Goal: Check status: Check status

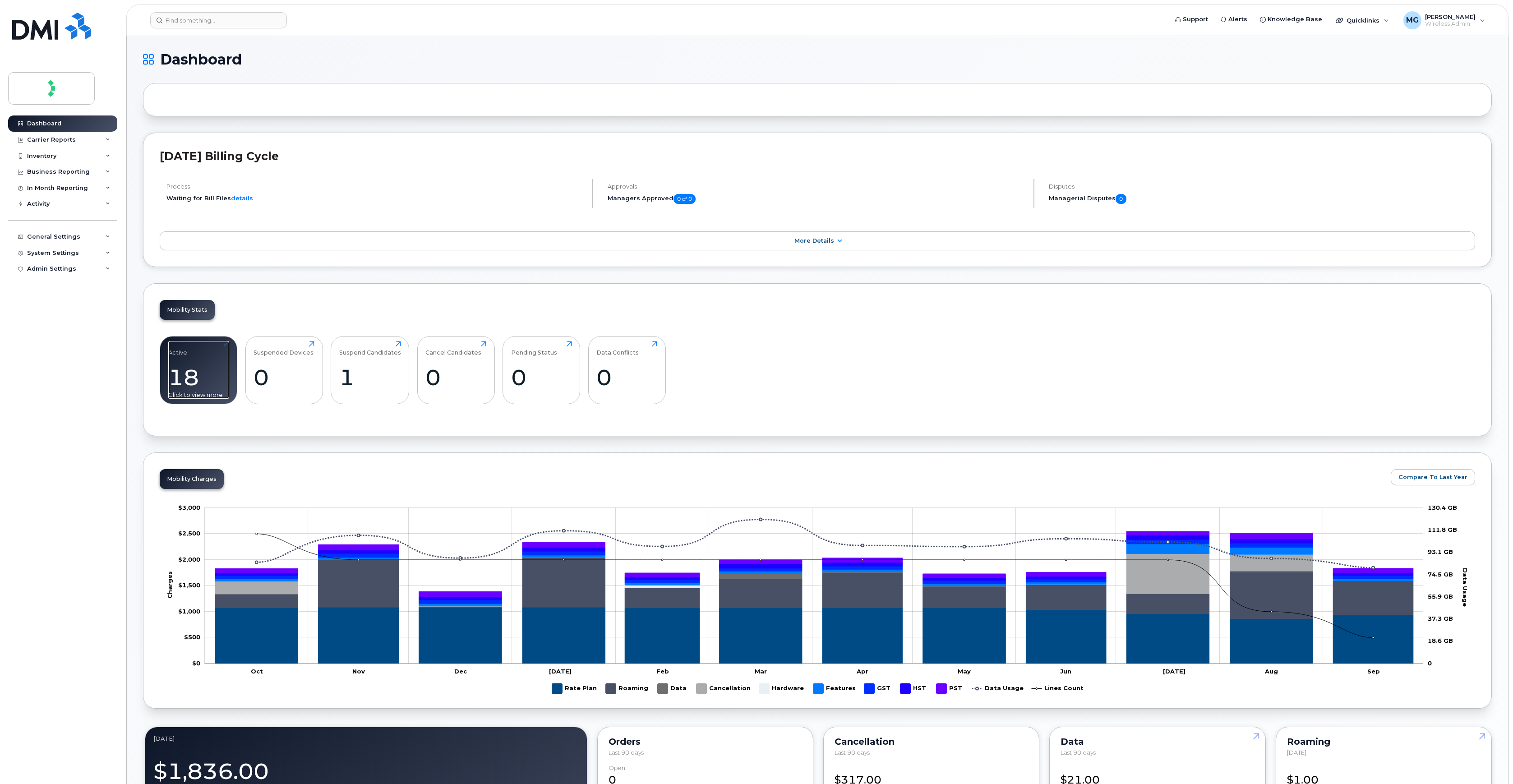
click at [176, 353] on div "Active" at bounding box center [177, 348] width 19 height 15
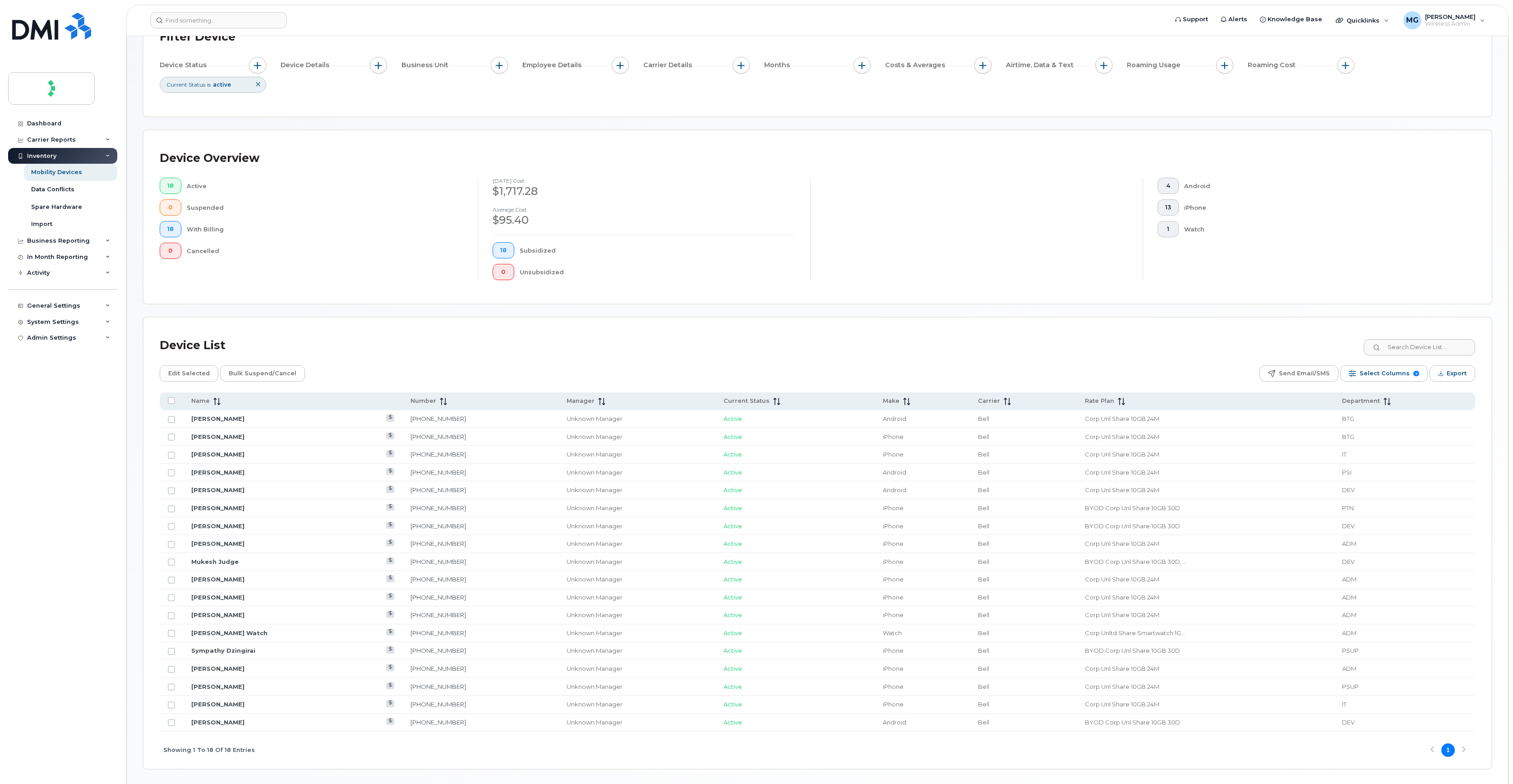
scroll to position [80, 0]
click at [233, 703] on td "[PERSON_NAME]" at bounding box center [293, 701] width 219 height 18
click at [223, 701] on link "[PERSON_NAME]" at bounding box center [218, 700] width 53 height 7
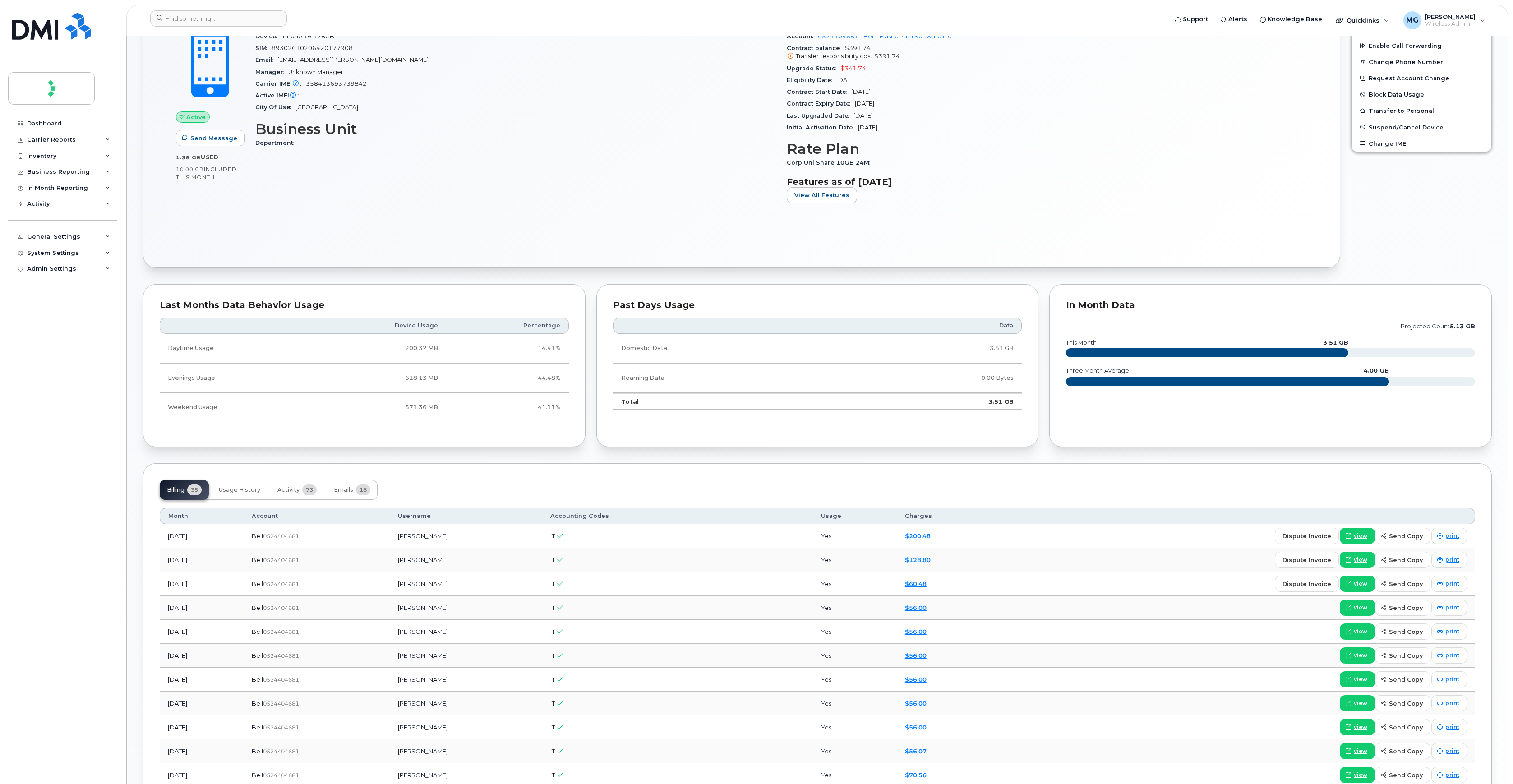
scroll to position [261, 0]
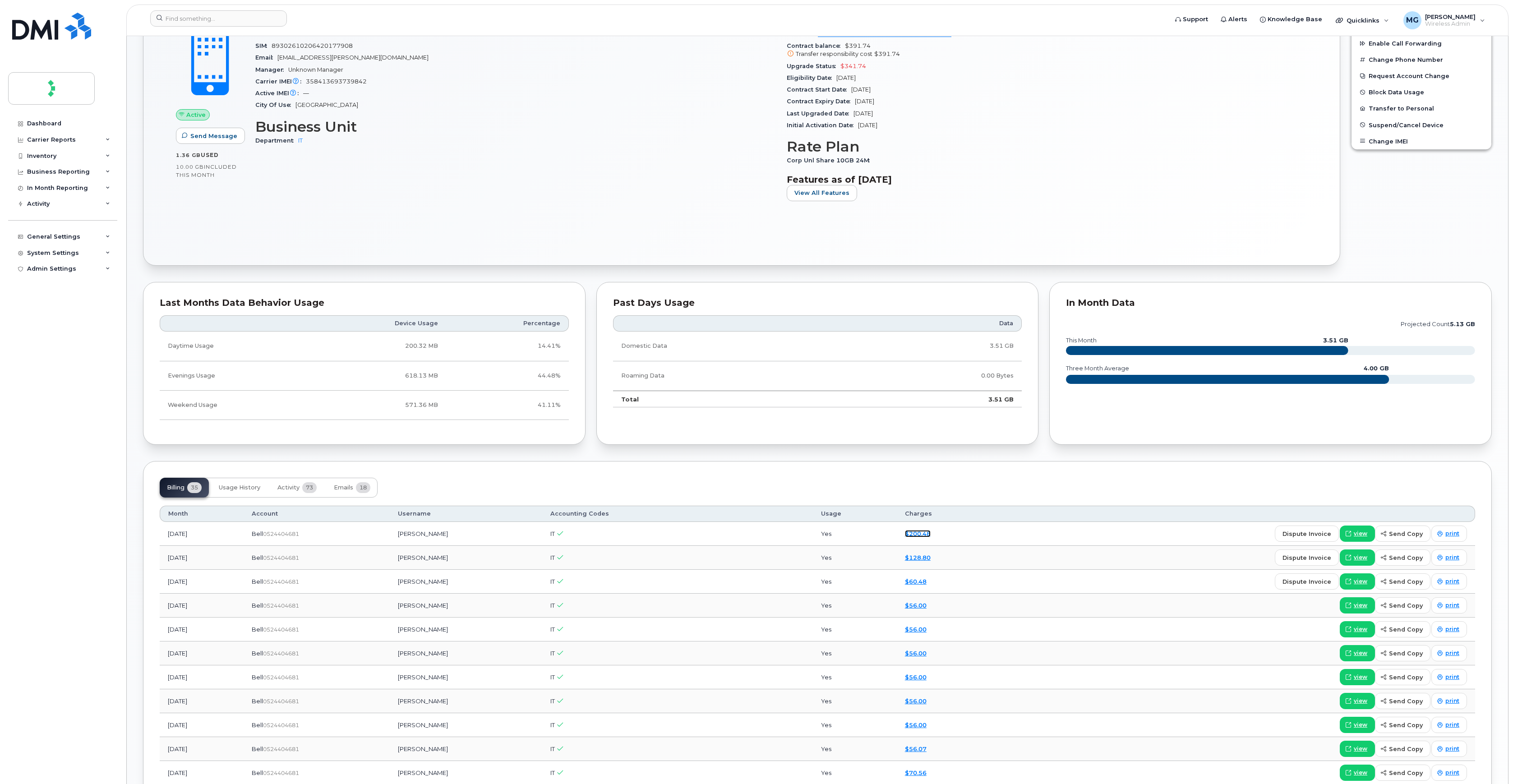
click at [921, 534] on link "$200.48" at bounding box center [918, 534] width 26 height 7
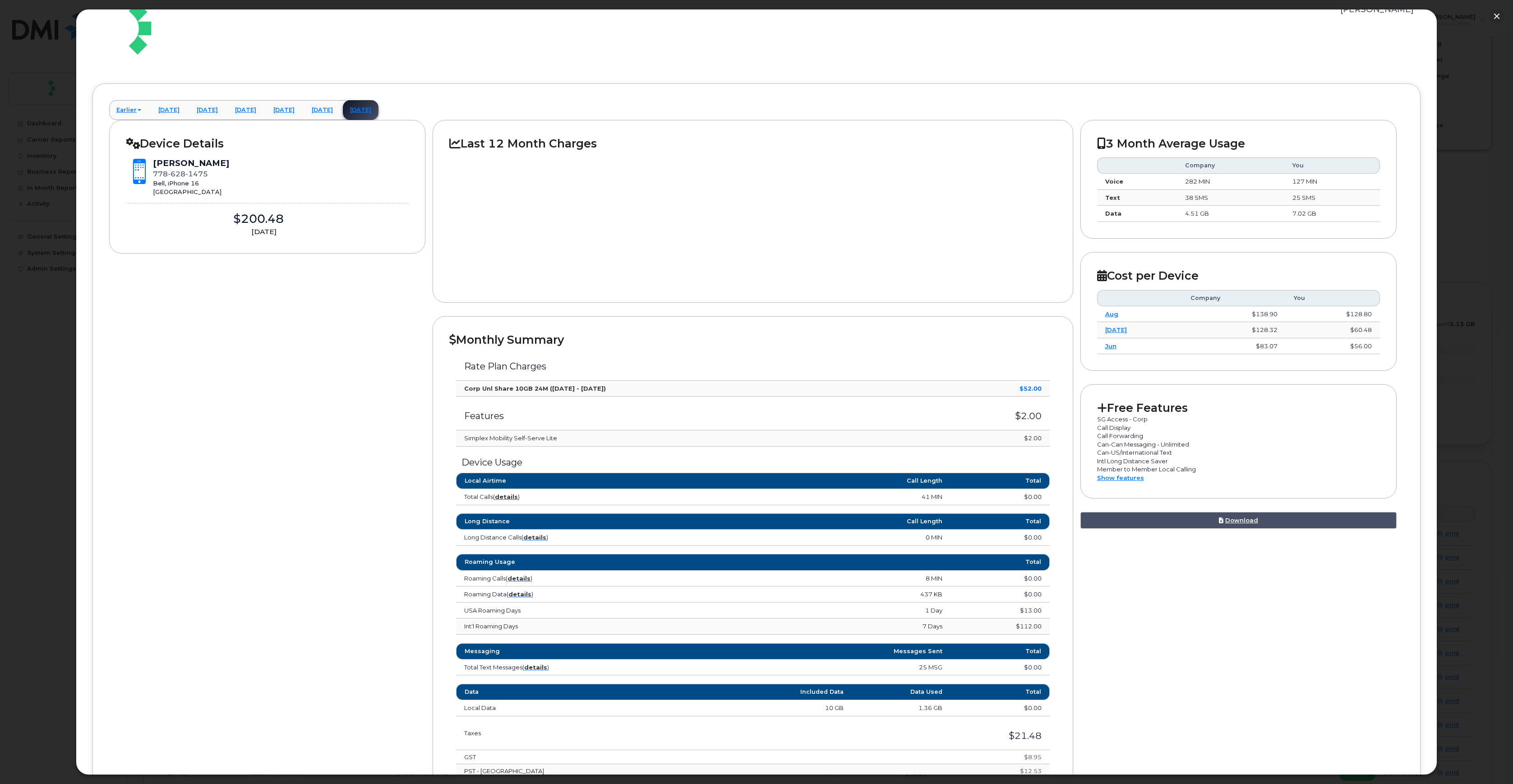
scroll to position [58, 0]
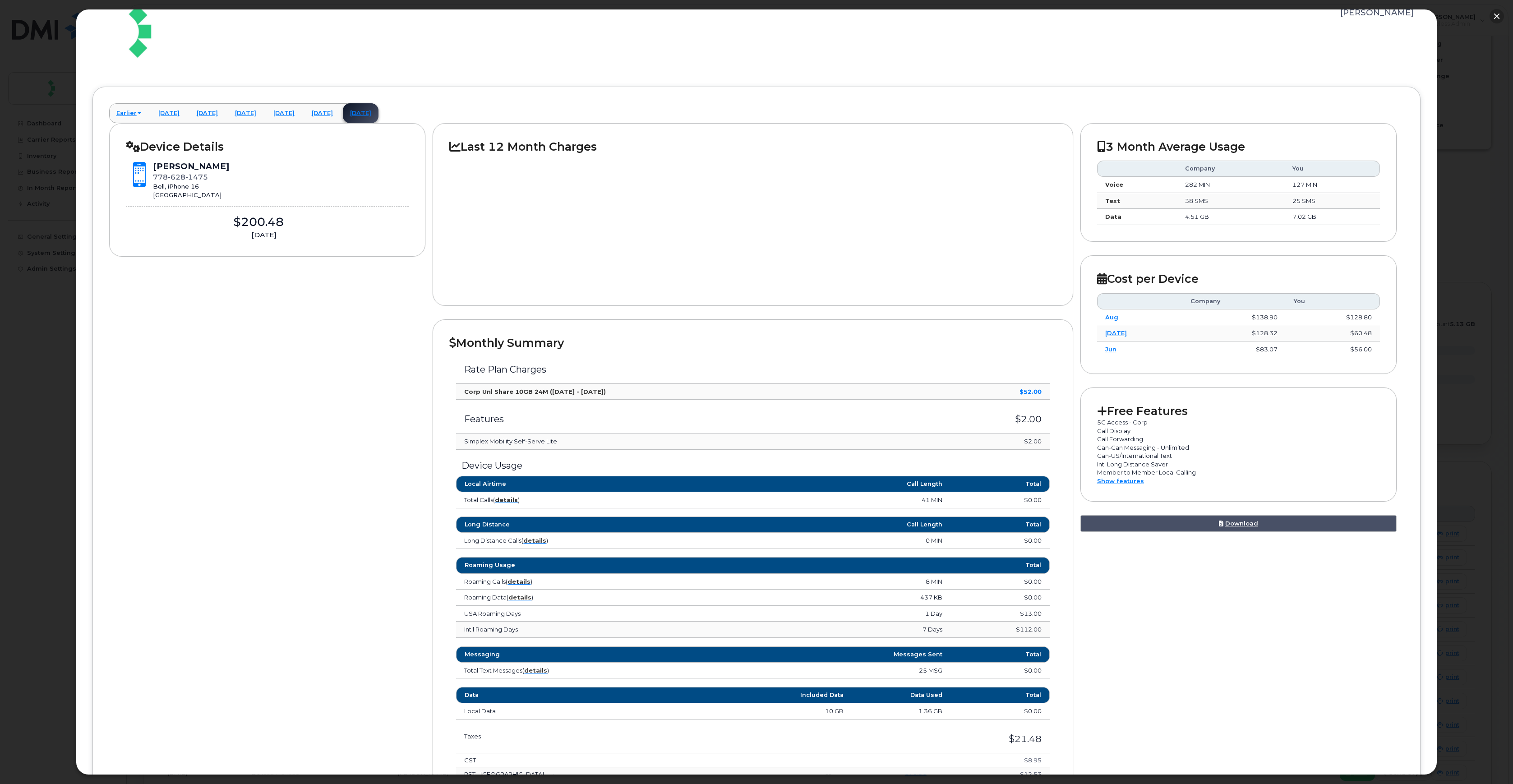
click at [1493, 16] on button "button" at bounding box center [1497, 16] width 14 height 14
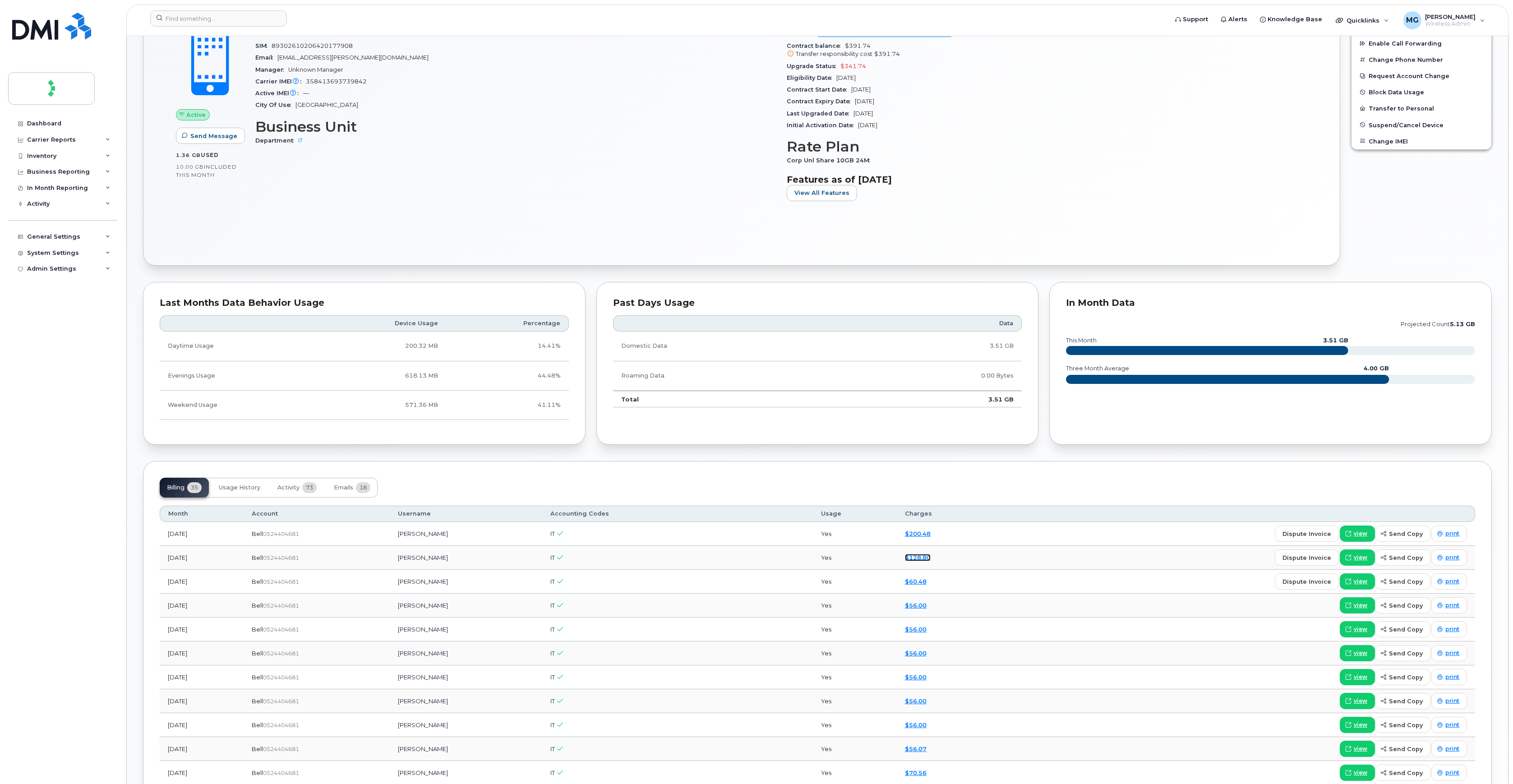
click at [927, 559] on link "$128.80" at bounding box center [918, 558] width 26 height 7
click at [921, 554] on link "$128.80" at bounding box center [918, 558] width 26 height 7
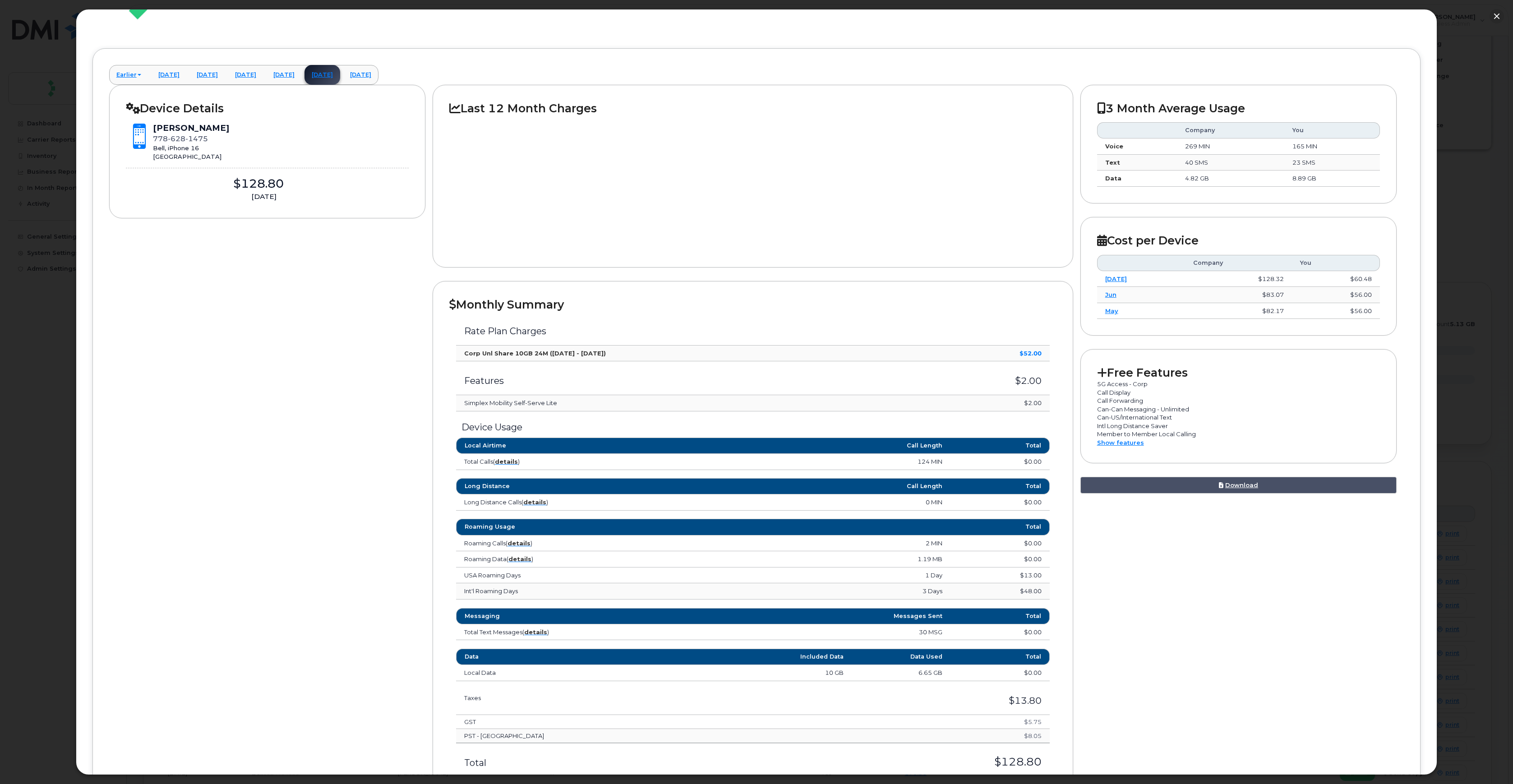
scroll to position [99, 0]
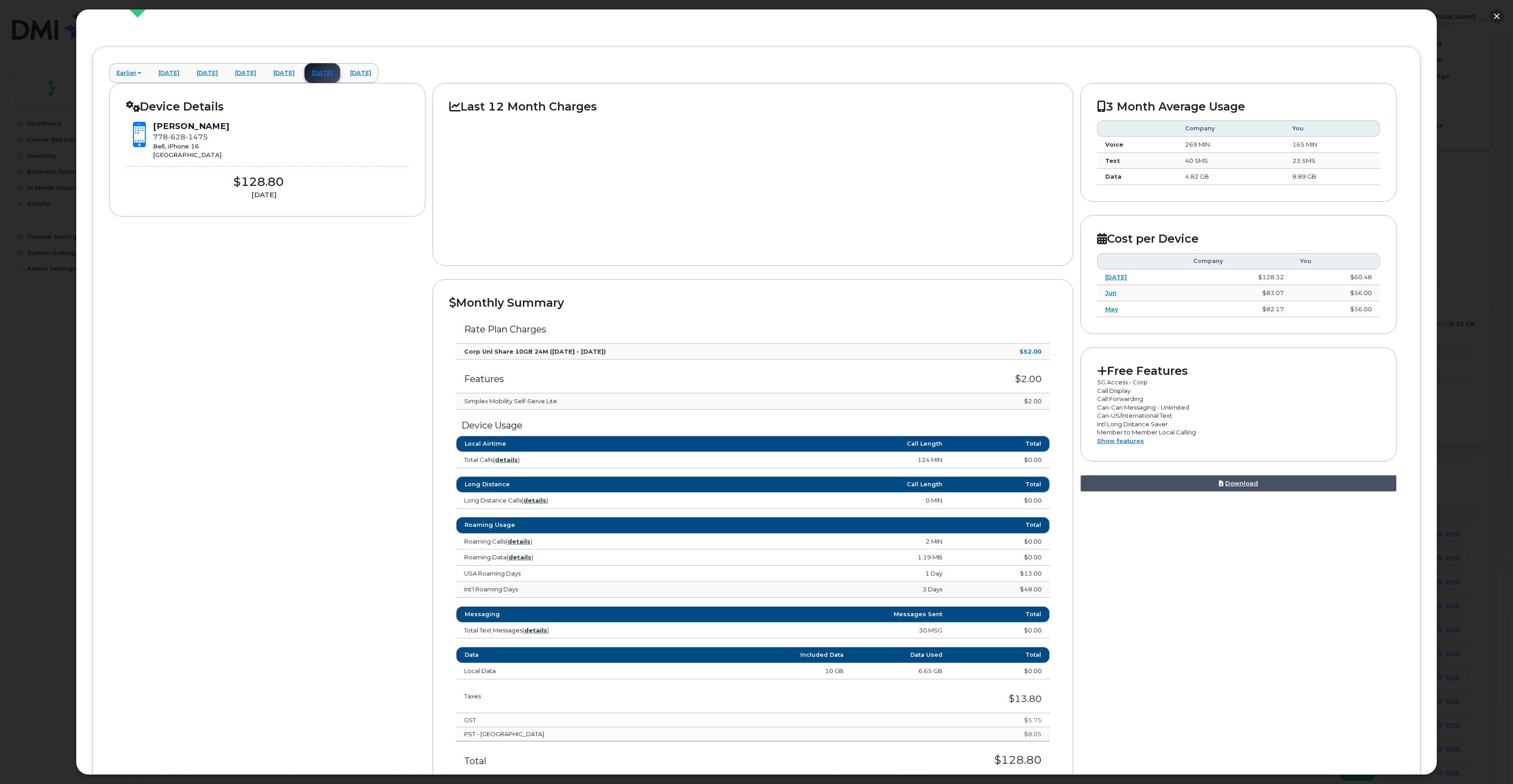
click at [1497, 16] on button "button" at bounding box center [1497, 16] width 14 height 14
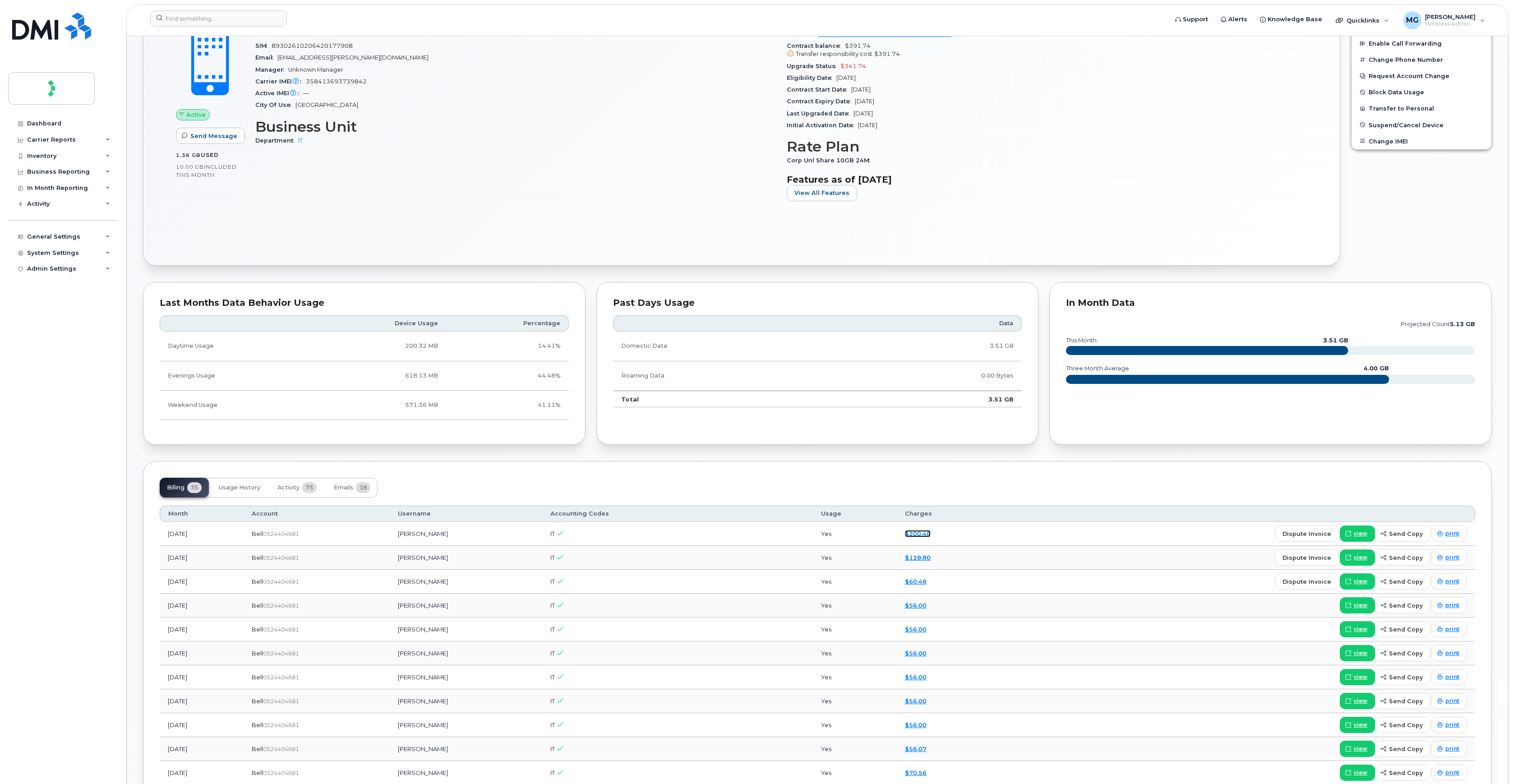
click at [921, 532] on link "$200.48" at bounding box center [918, 534] width 26 height 7
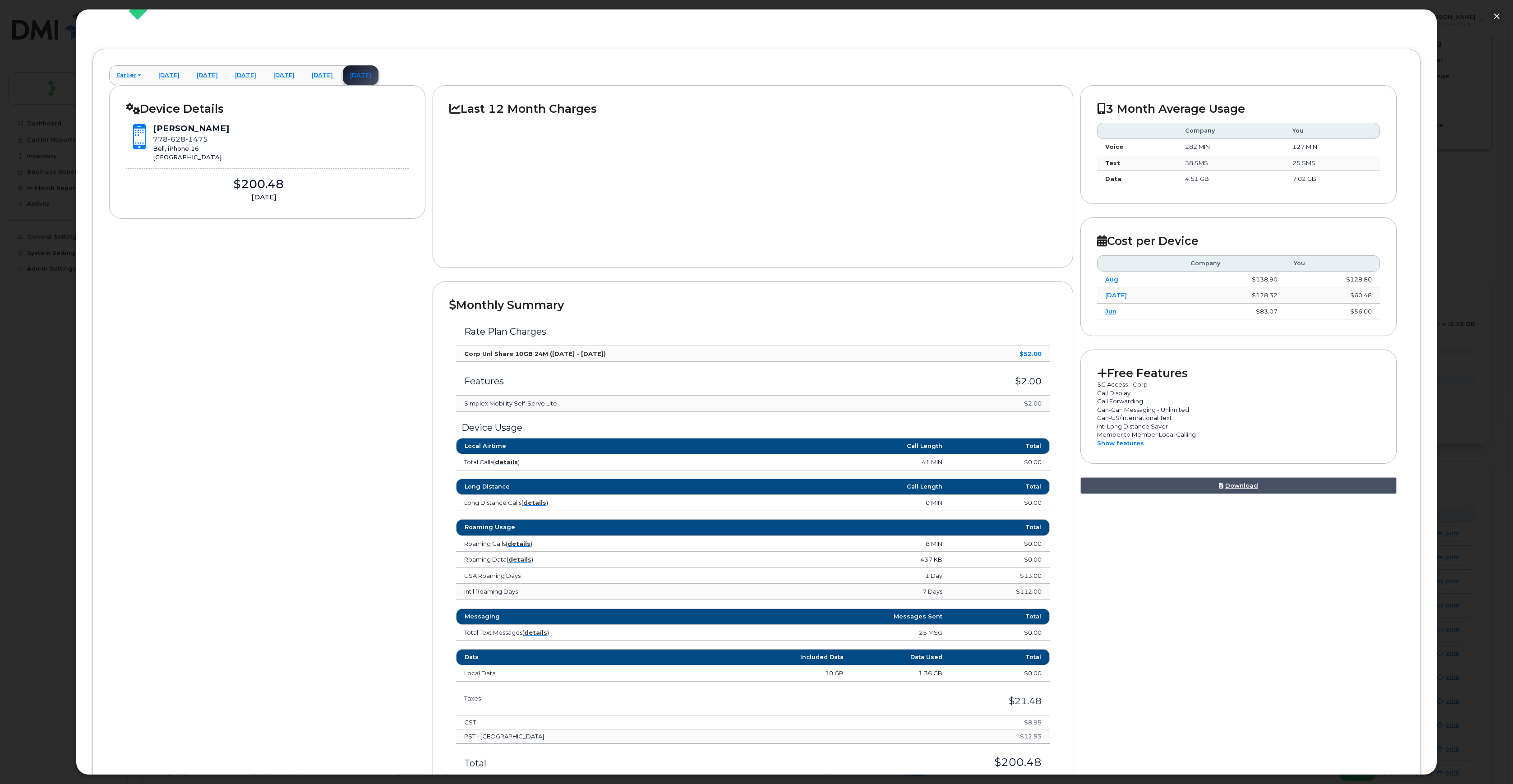
scroll to position [176, 0]
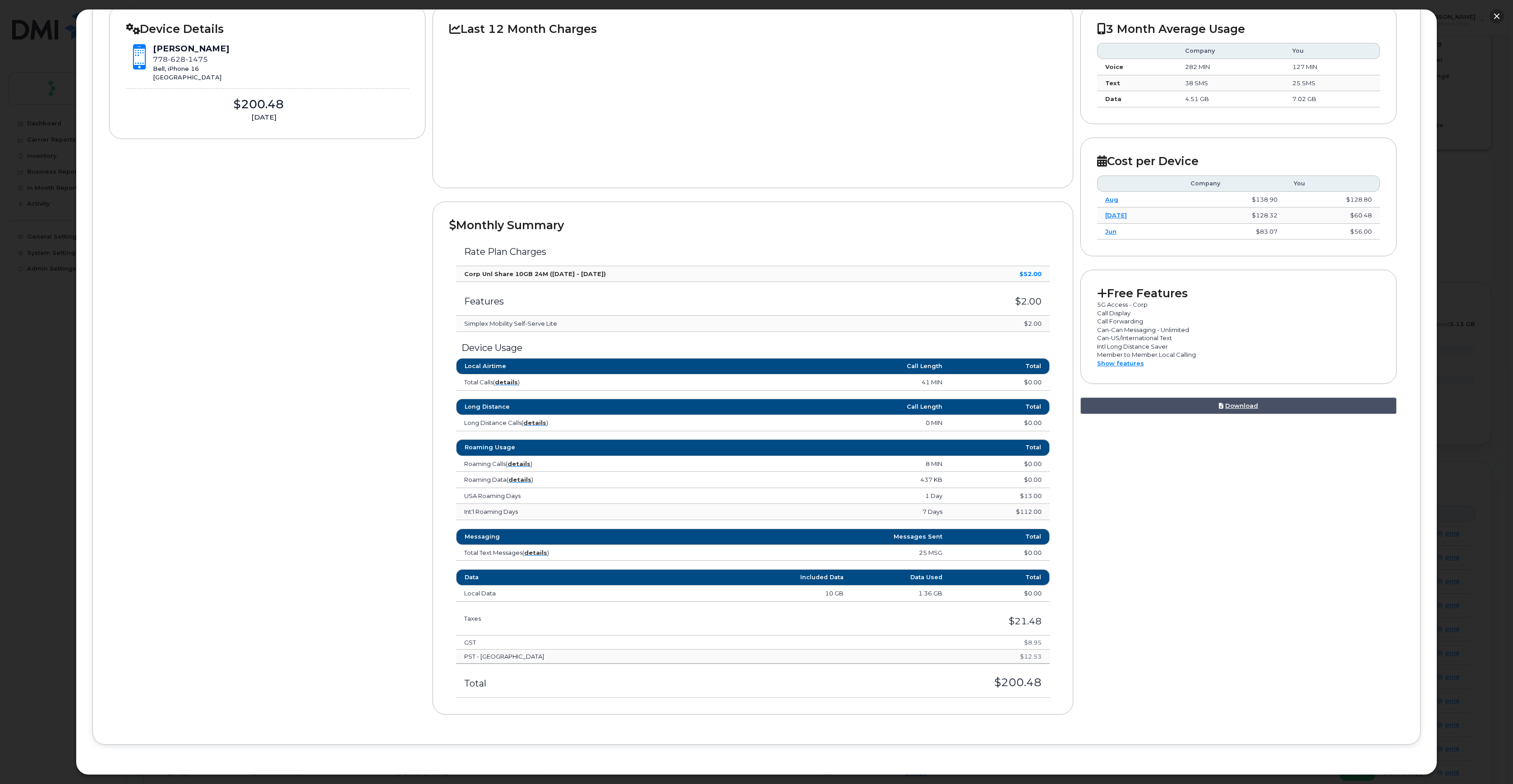
click at [1497, 18] on button "button" at bounding box center [1497, 16] width 14 height 14
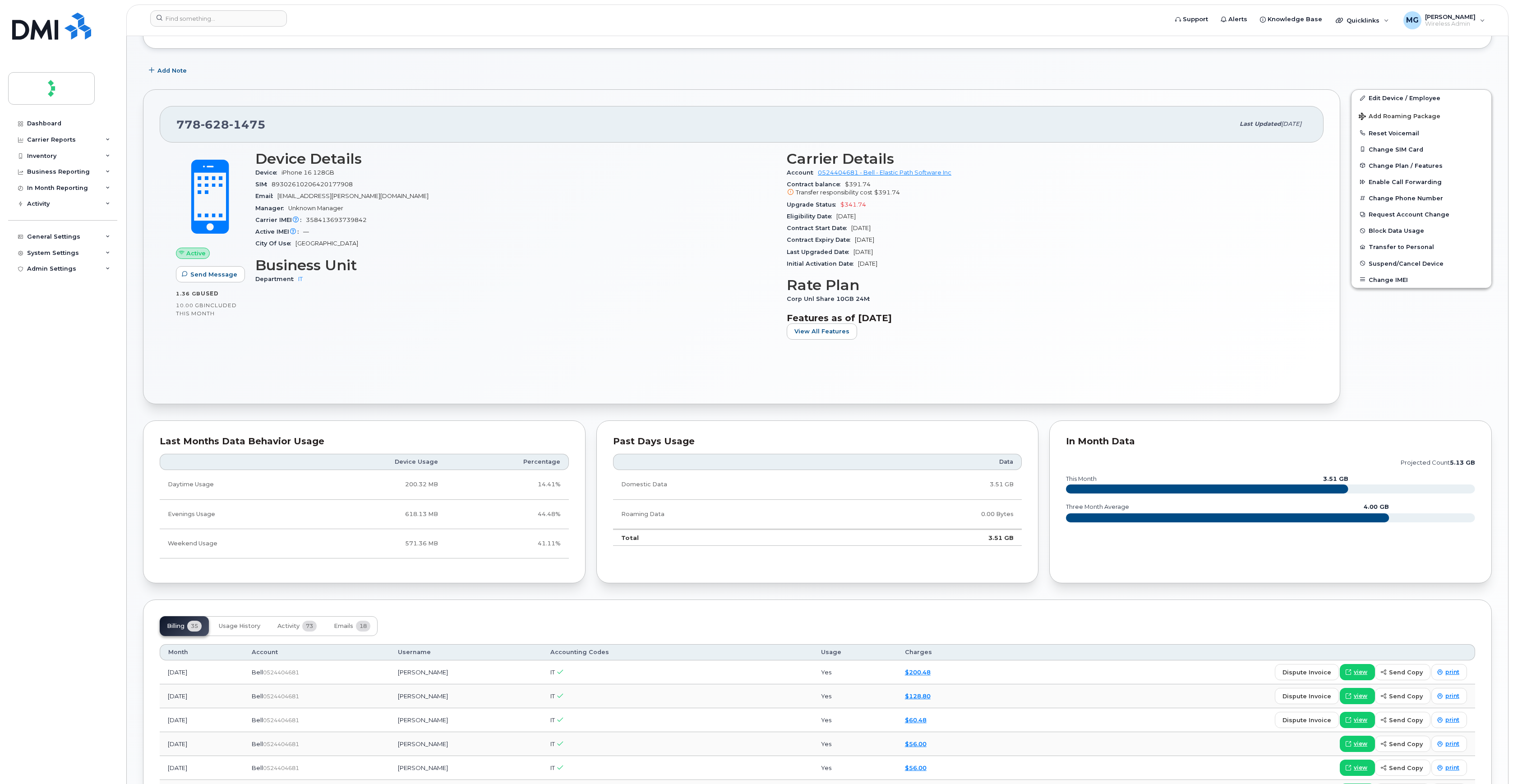
scroll to position [0, 0]
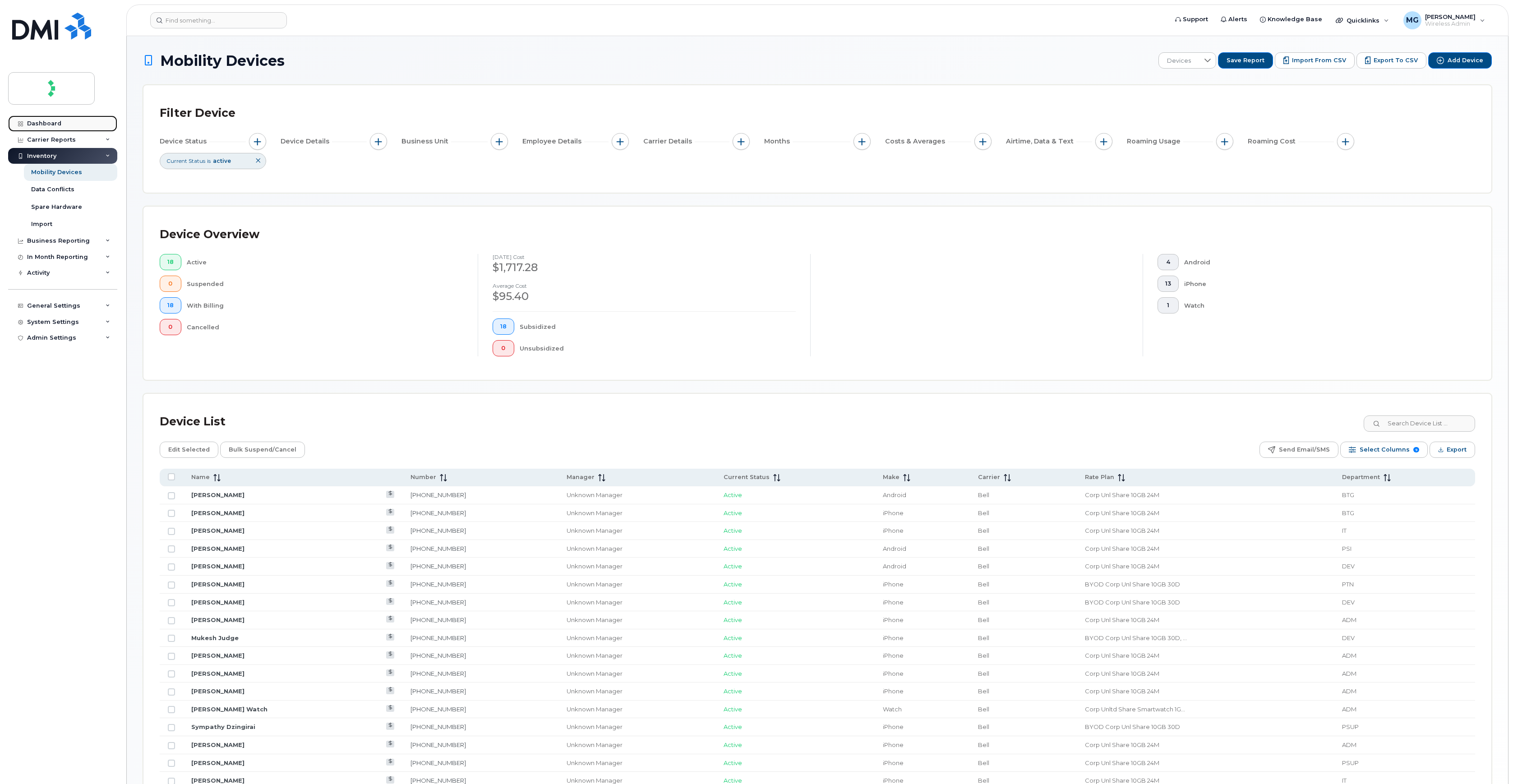
click at [47, 120] on div "Dashboard" at bounding box center [44, 124] width 35 height 7
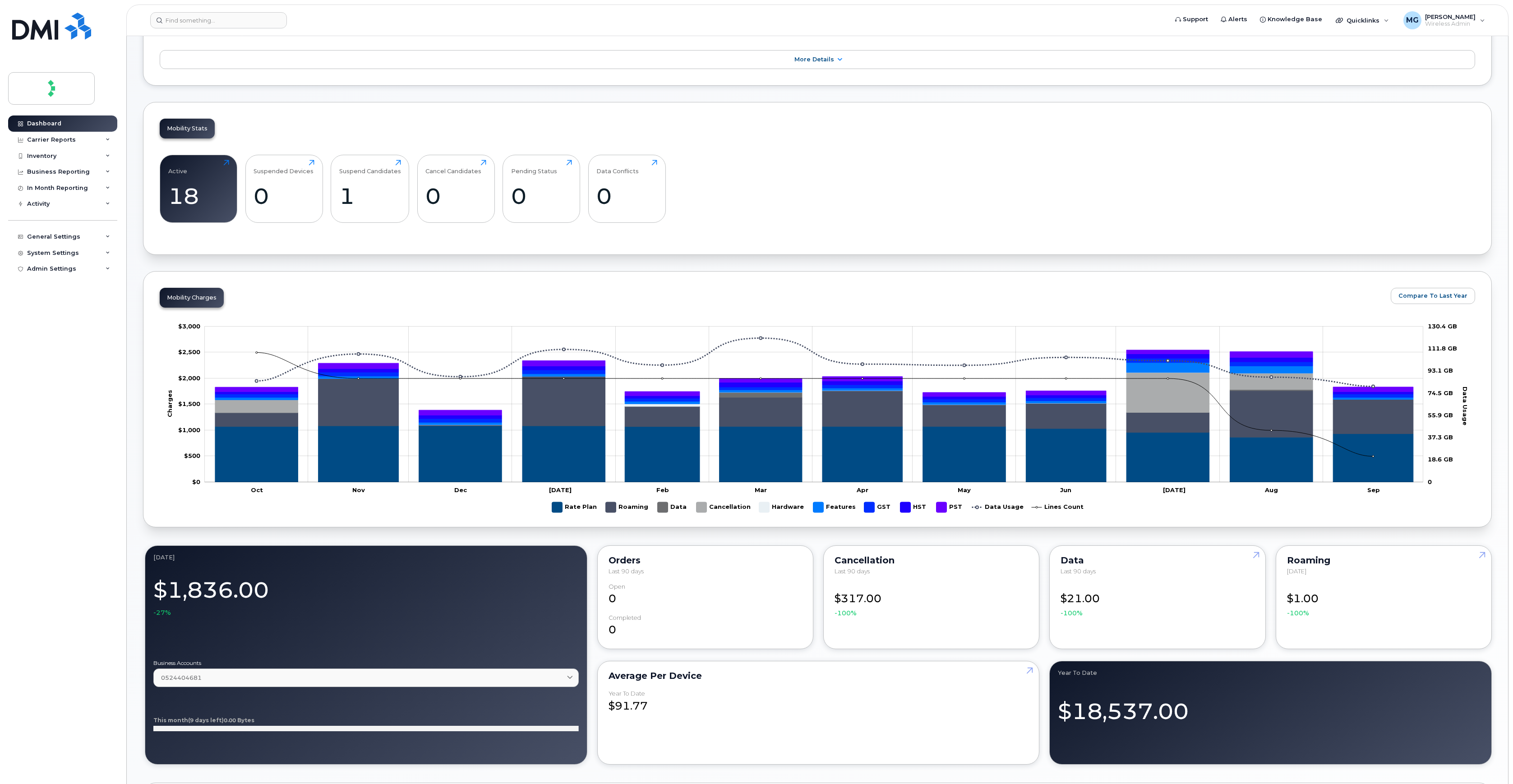
scroll to position [185, 0]
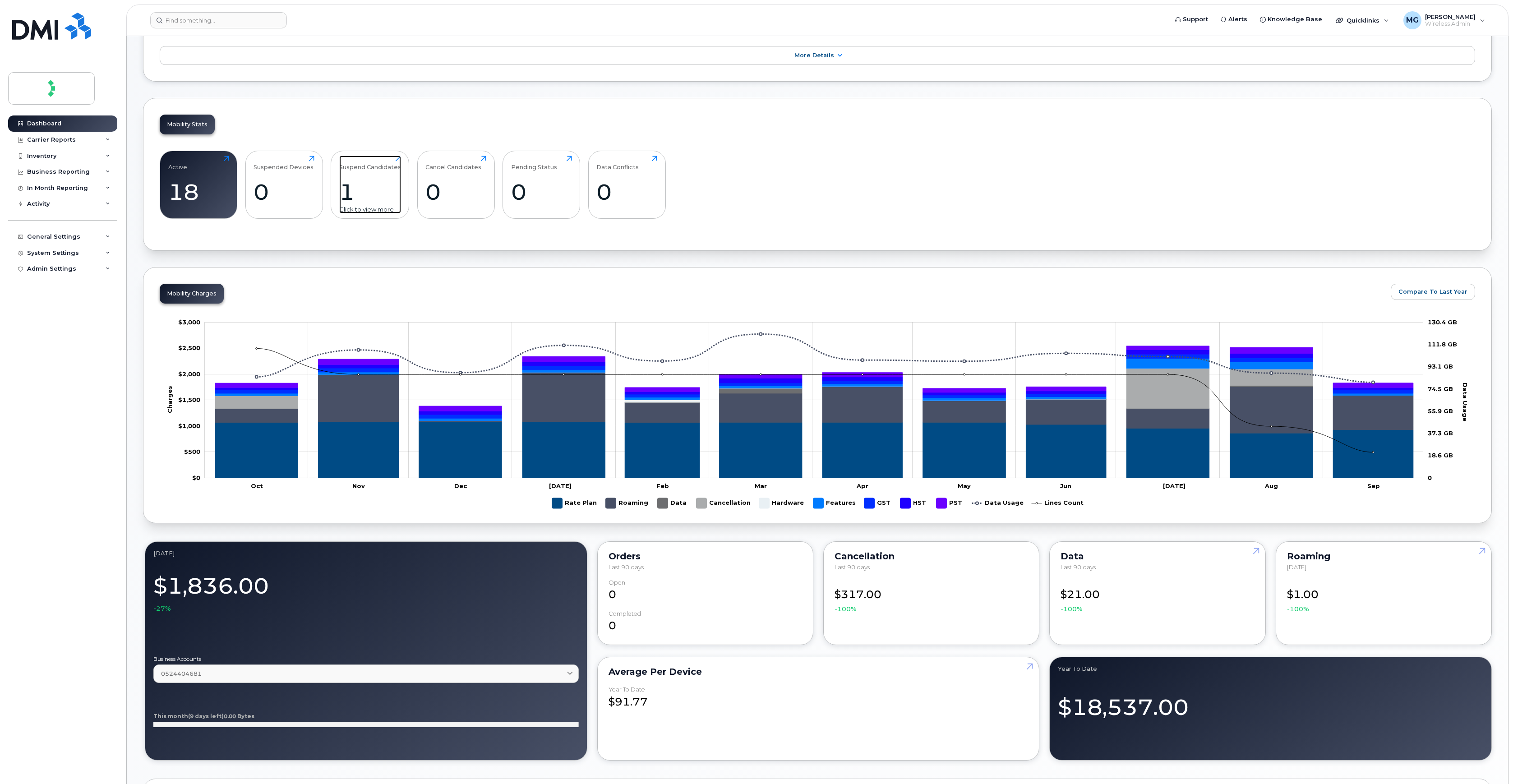
click at [363, 159] on div "Suspend Candidates" at bounding box center [369, 163] width 61 height 15
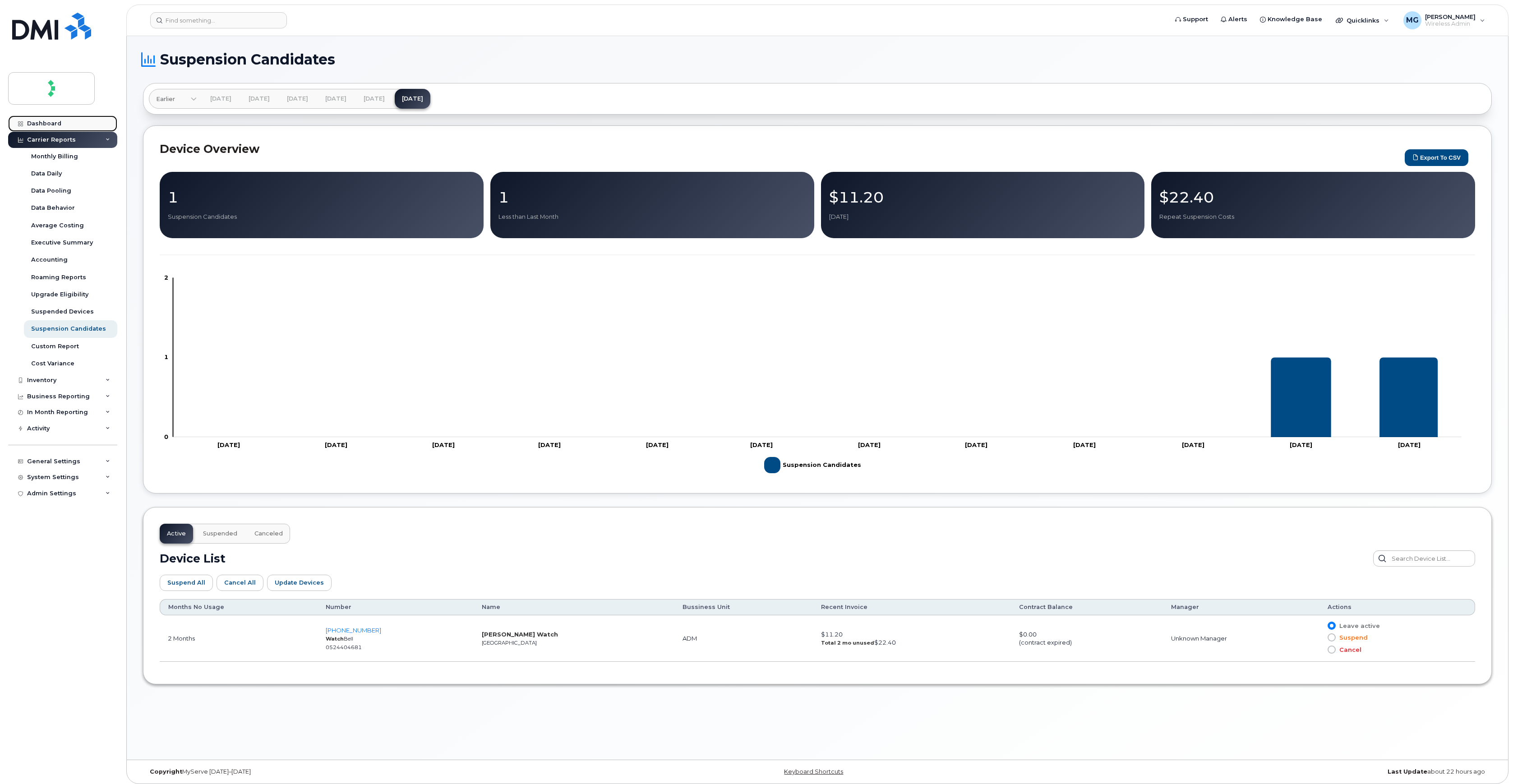
click at [49, 125] on div "Dashboard" at bounding box center [44, 124] width 35 height 7
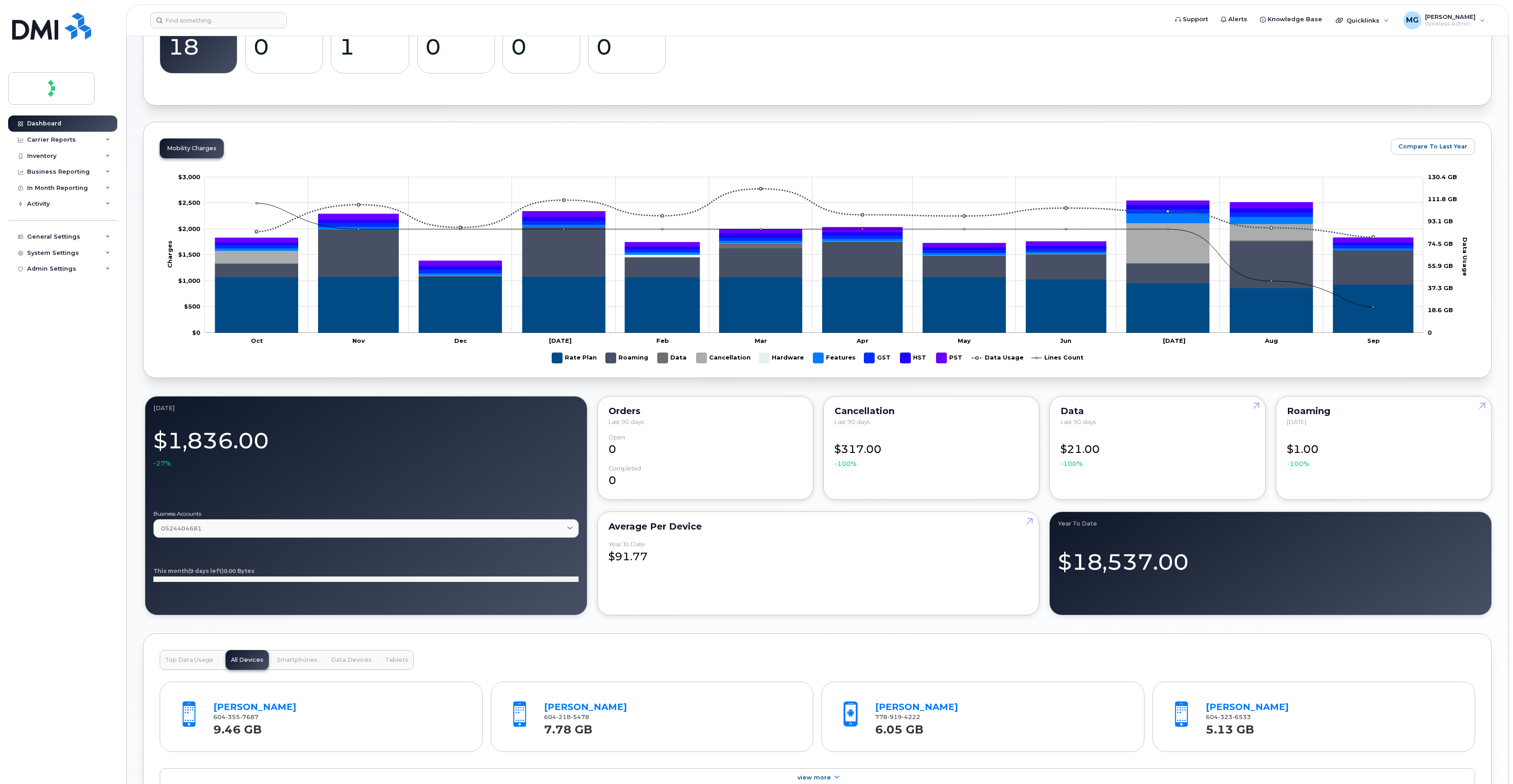
scroll to position [332, 0]
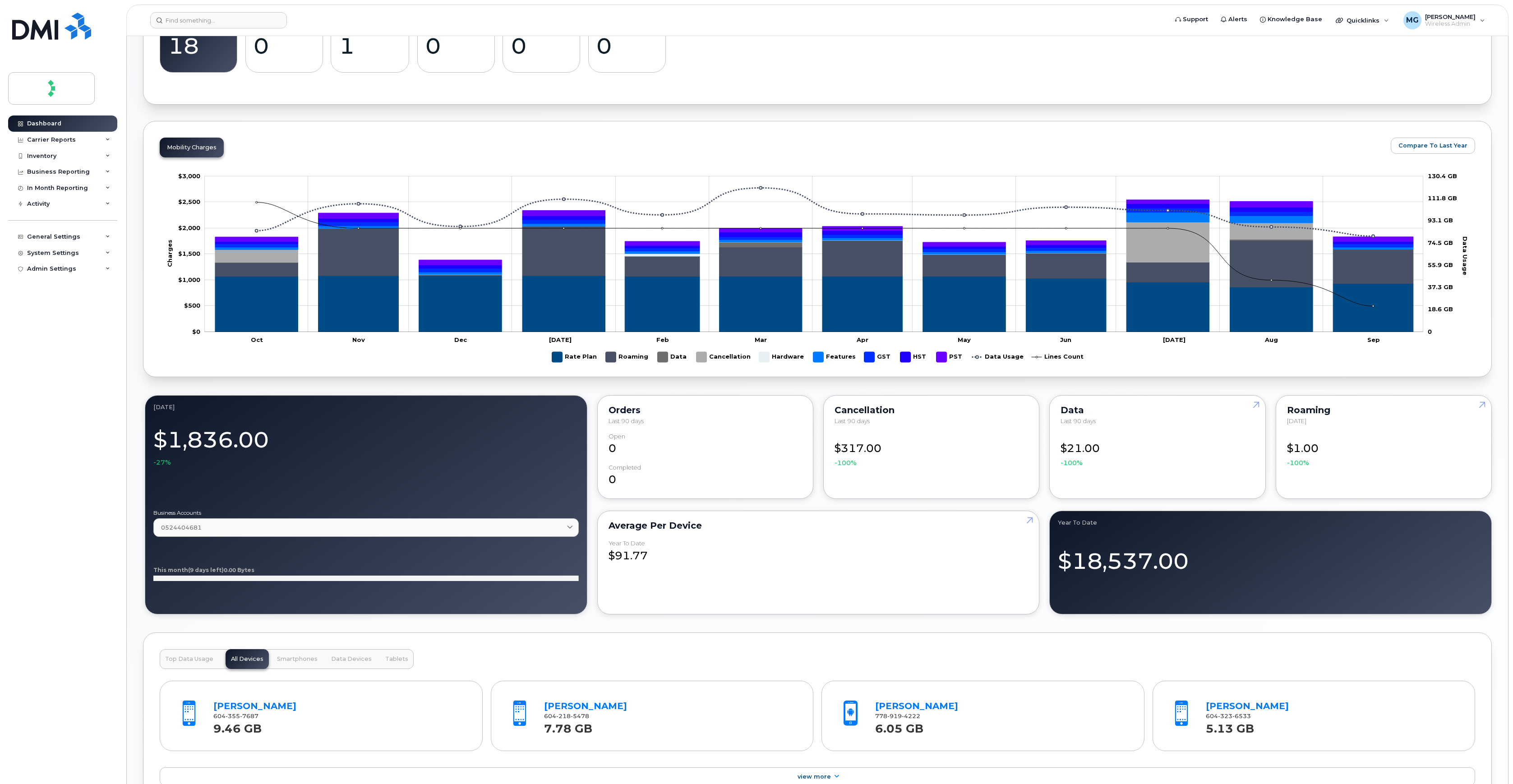
click at [850, 465] on span "-100%" at bounding box center [846, 463] width 22 height 9
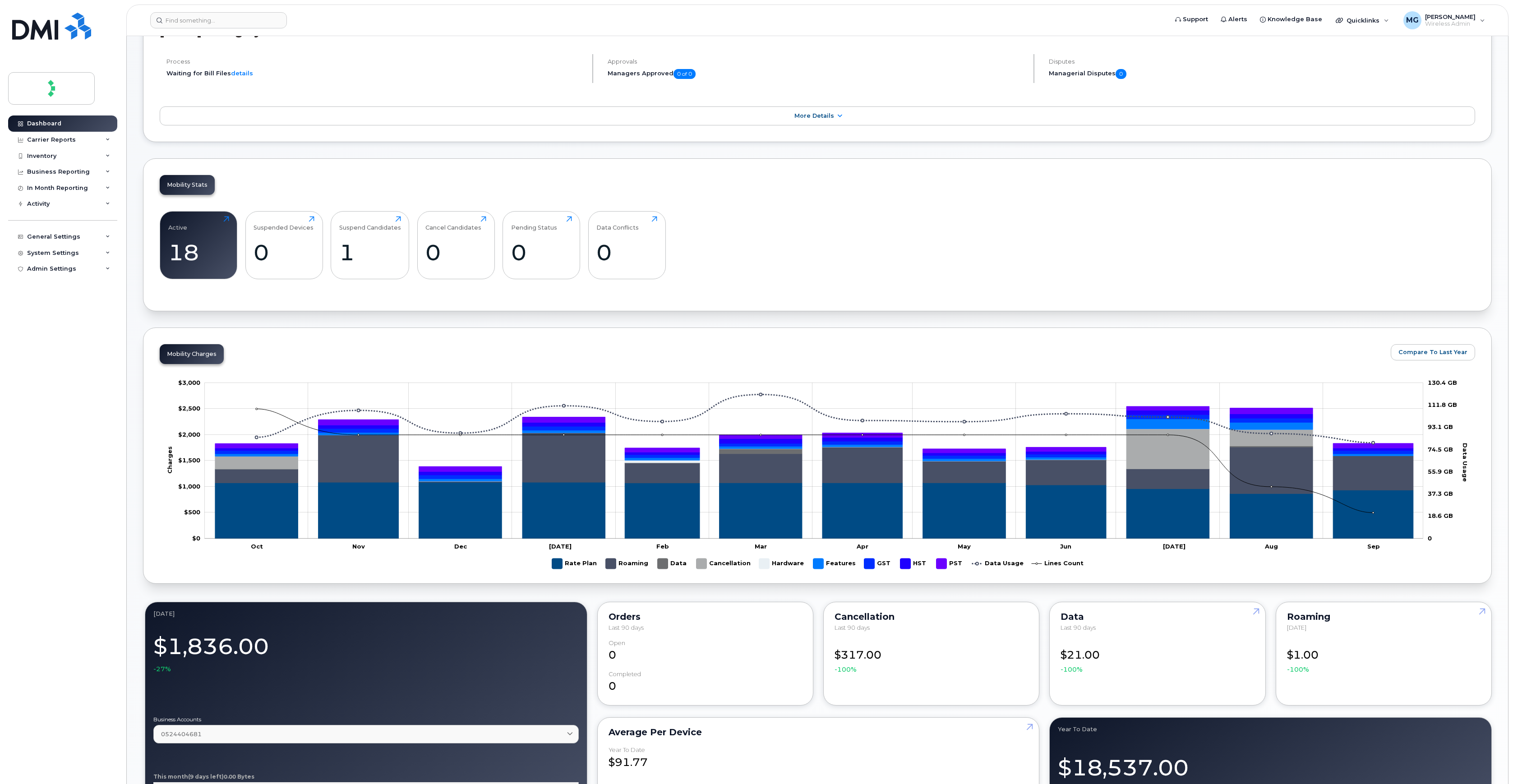
scroll to position [0, 0]
